Goal: Transaction & Acquisition: Purchase product/service

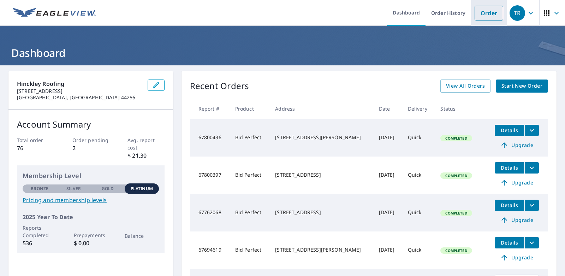
click at [488, 12] on link "Order" at bounding box center [489, 13] width 29 height 15
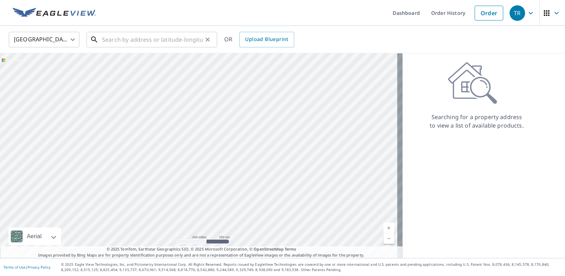
click at [129, 40] on input "text" at bounding box center [152, 40] width 101 height 20
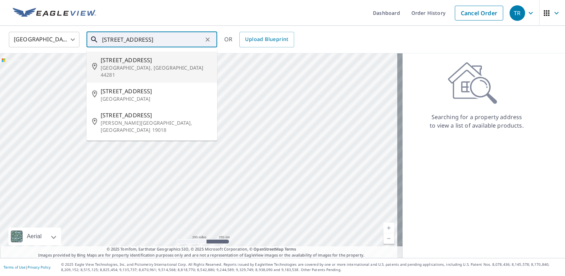
click at [120, 66] on p "[GEOGRAPHIC_DATA], [GEOGRAPHIC_DATA] 44281" at bounding box center [156, 71] width 111 height 14
type input "[STREET_ADDRESS]"
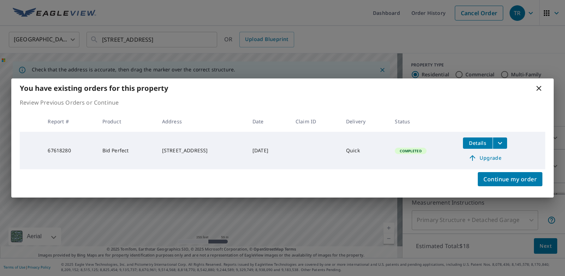
click at [495, 157] on span "Upgrade" at bounding box center [485, 158] width 36 height 8
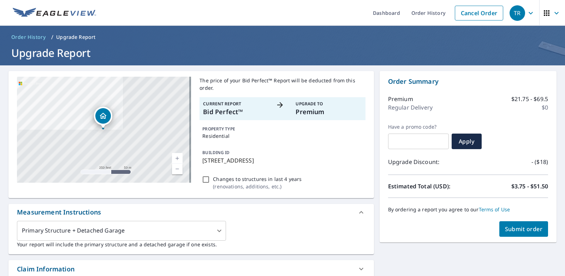
click at [510, 226] on span "Submit order" at bounding box center [524, 229] width 38 height 8
checkbox input "true"
